Goal: Download file/media

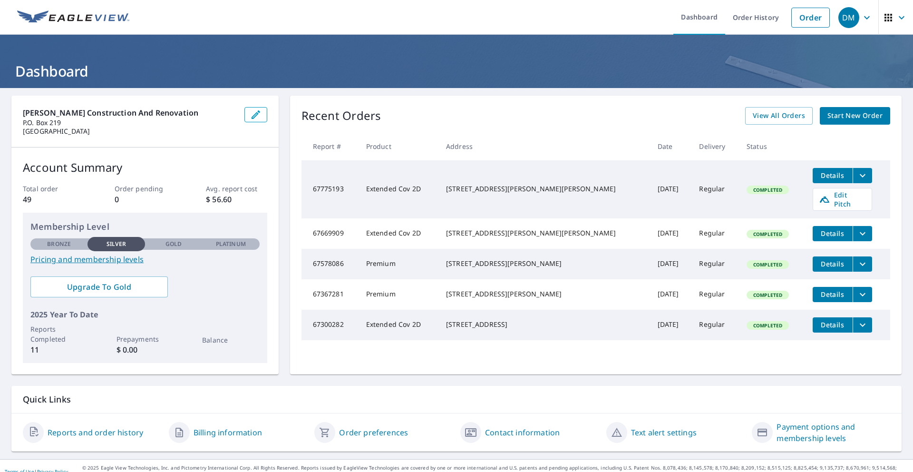
click at [821, 177] on span "Details" at bounding box center [833, 175] width 29 height 9
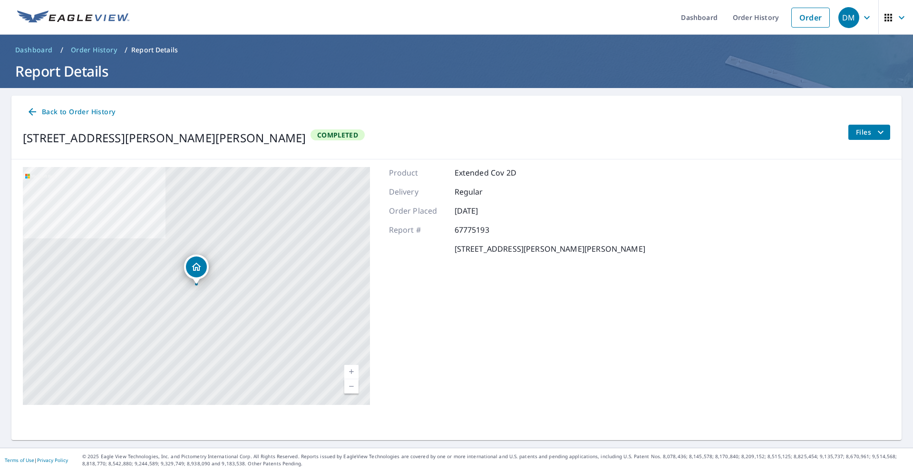
click at [862, 131] on span "Files" at bounding box center [871, 132] width 30 height 11
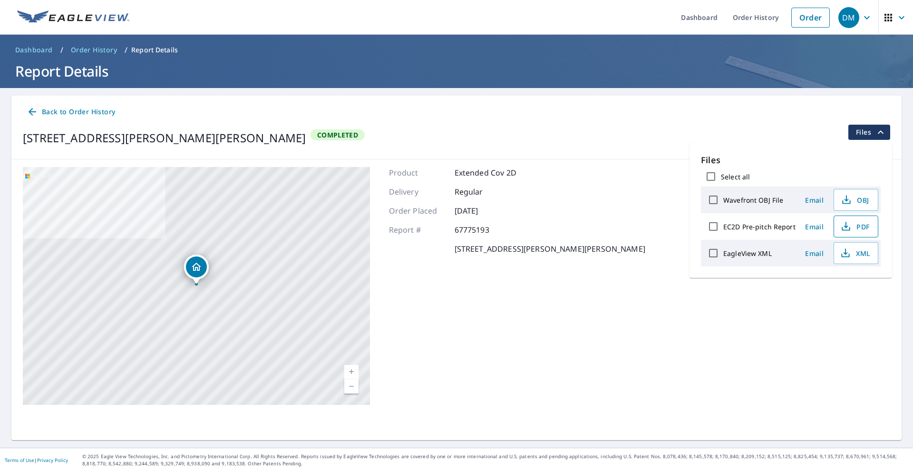
click at [859, 231] on span "PDF" at bounding box center [855, 226] width 30 height 11
click at [859, 127] on span "Files" at bounding box center [871, 132] width 30 height 11
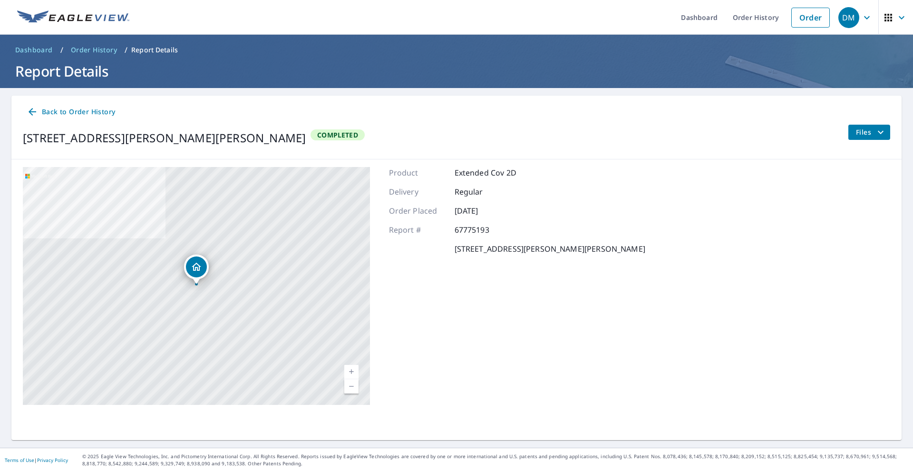
click at [83, 114] on span "Back to Order History" at bounding box center [71, 112] width 88 height 12
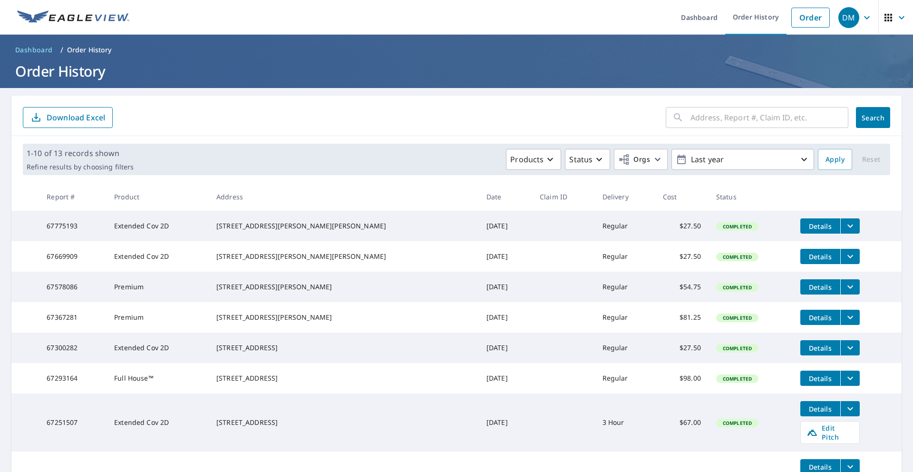
click at [806, 226] on span "Details" at bounding box center [820, 226] width 29 height 9
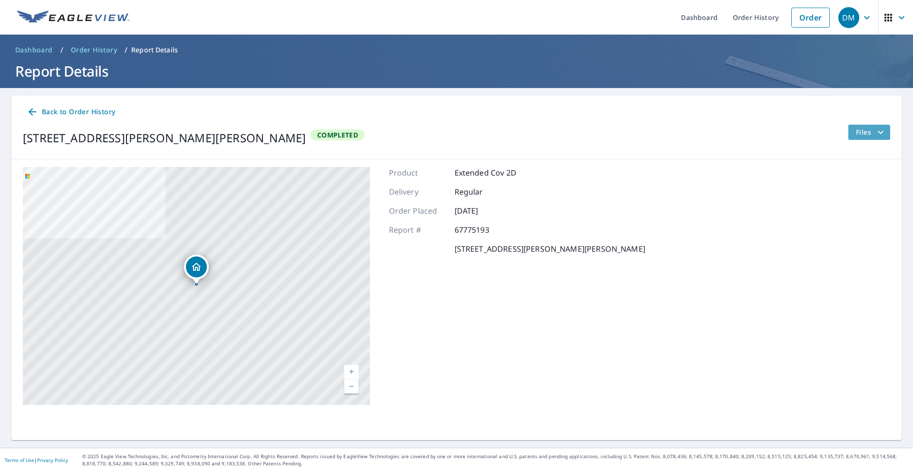
click at [875, 134] on icon "filesDropdownBtn-67775193" at bounding box center [880, 132] width 11 height 11
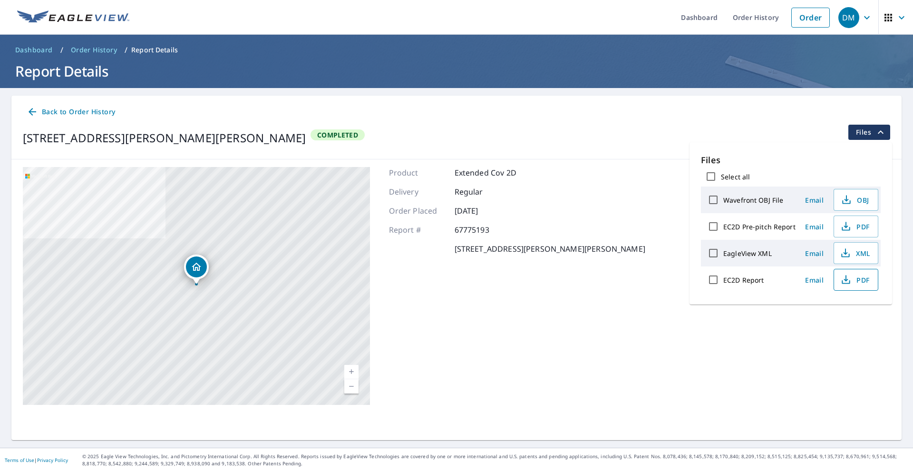
click at [852, 284] on span "PDF" at bounding box center [855, 279] width 30 height 11
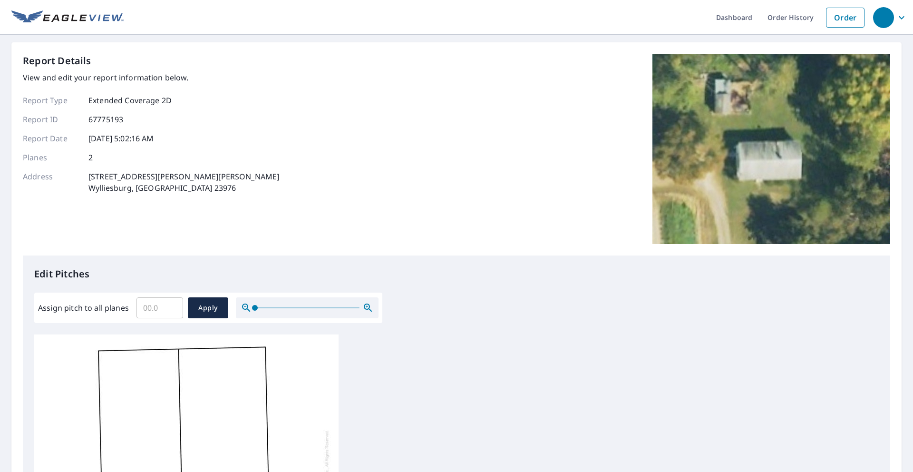
click at [163, 314] on input "Assign pitch to all planes" at bounding box center [160, 307] width 47 height 27
type input "4"
click at [210, 313] on span "Apply" at bounding box center [208, 308] width 25 height 12
type input "4"
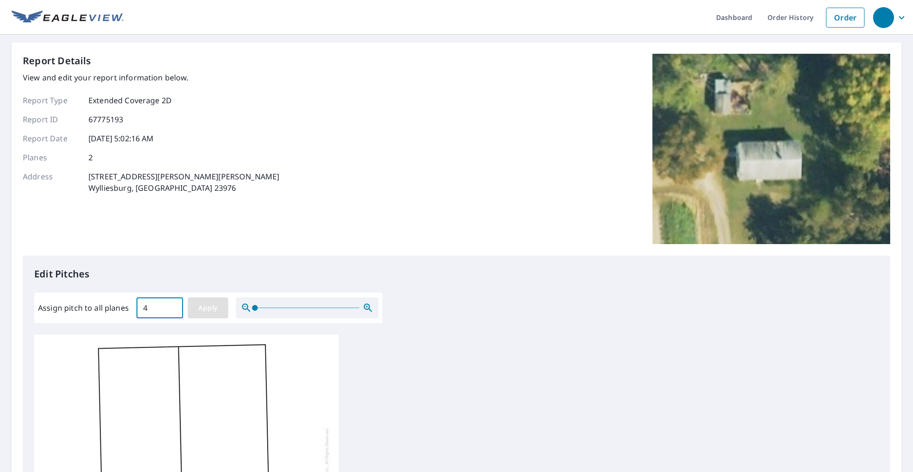
type input "4"
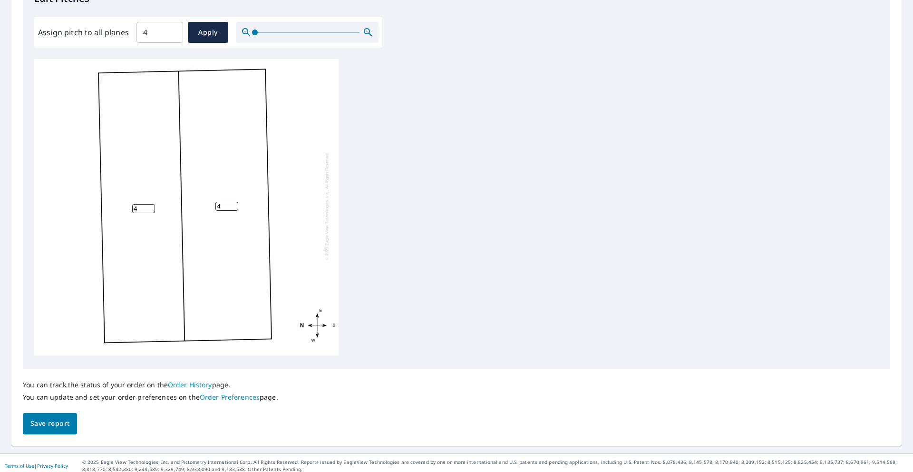
scroll to position [281, 0]
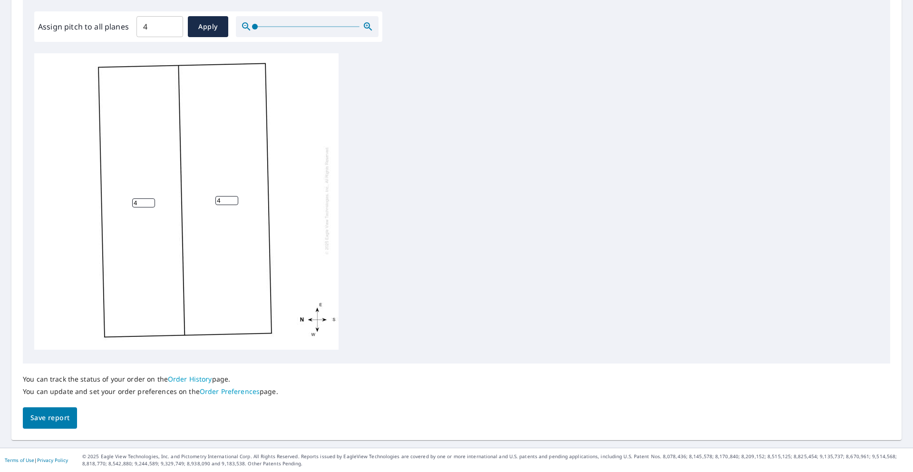
click at [42, 423] on span "Save report" at bounding box center [49, 418] width 39 height 12
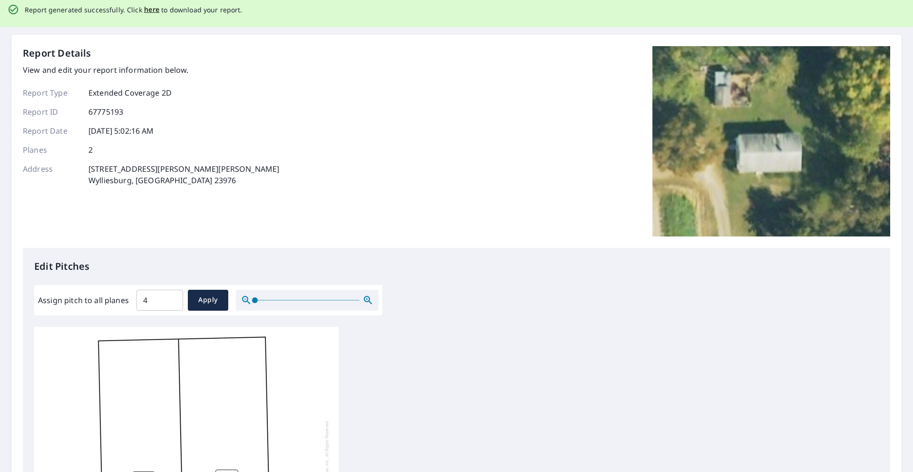
scroll to position [0, 0]
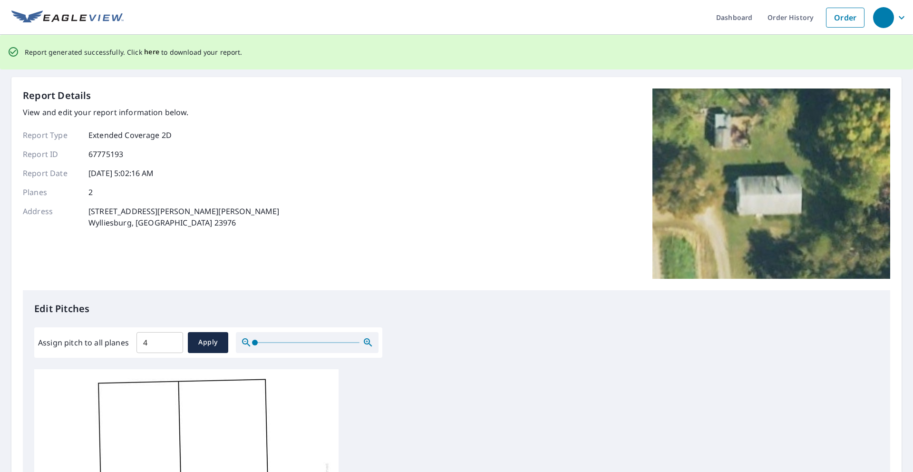
click at [149, 52] on span "here" at bounding box center [152, 52] width 16 height 12
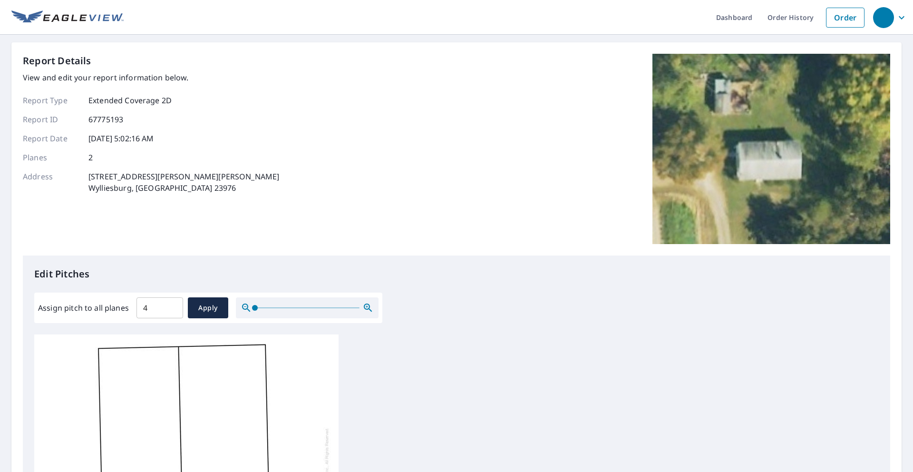
click at [664, 18] on ul "Dashboard Order History Order" at bounding box center [497, 17] width 746 height 35
